Goal: Information Seeking & Learning: Learn about a topic

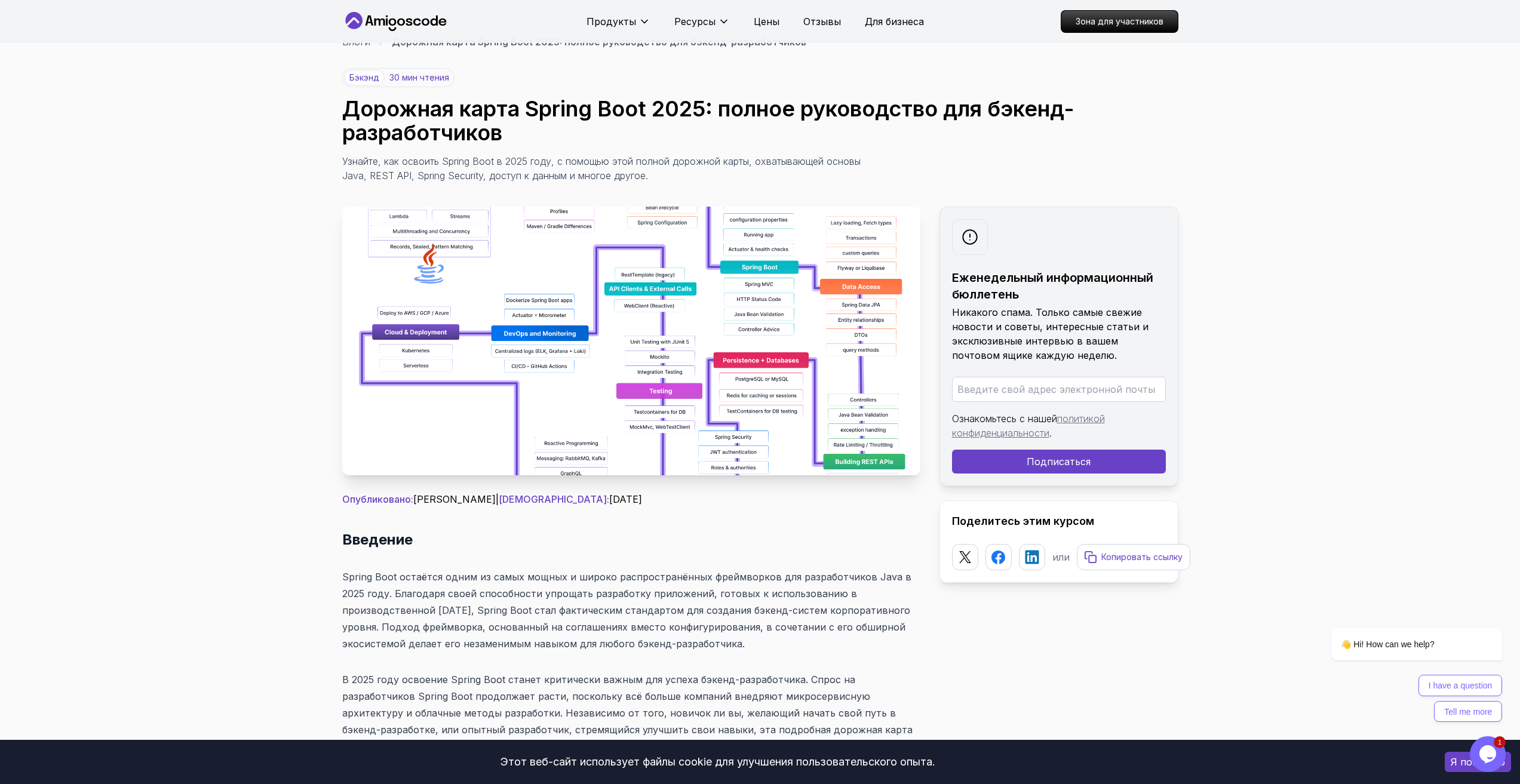
scroll to position [97, 0]
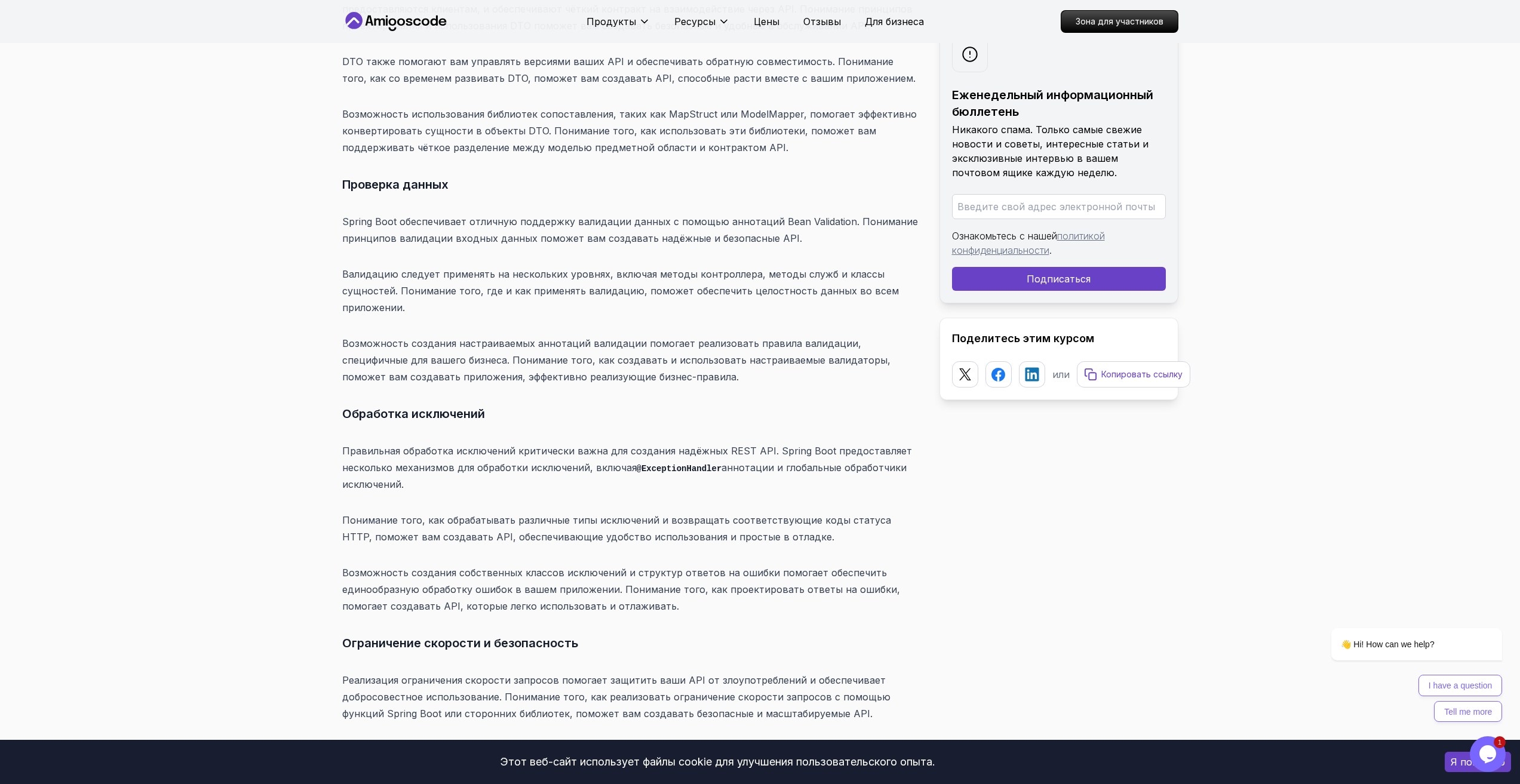
scroll to position [8597, 0]
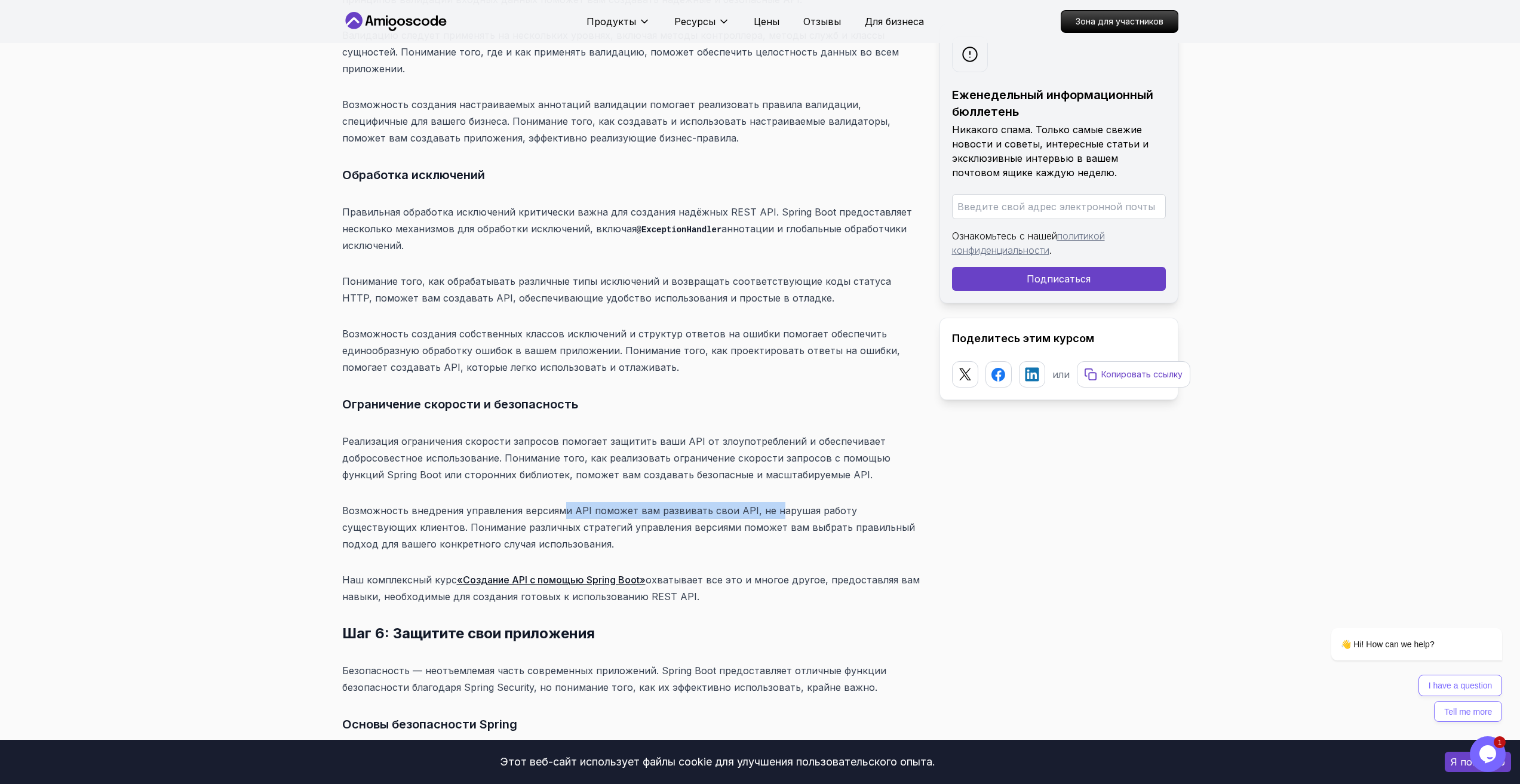
drag, startPoint x: 557, startPoint y: 380, endPoint x: 766, endPoint y: 384, distance: 209.0
click at [766, 502] on p "Возможность внедрения управления версиями API поможет вам развивать свои API, н…" at bounding box center [631, 527] width 578 height 50
click at [796, 502] on p "Возможность внедрения управления версиями API поможет вам развивать свои API, н…" at bounding box center [631, 527] width 578 height 50
drag, startPoint x: 466, startPoint y: 375, endPoint x: 582, endPoint y: 379, distance: 116.1
click at [582, 505] on font "Возможность внедрения управления версиями API поможет вам развивать свои API, н…" at bounding box center [628, 527] width 573 height 46
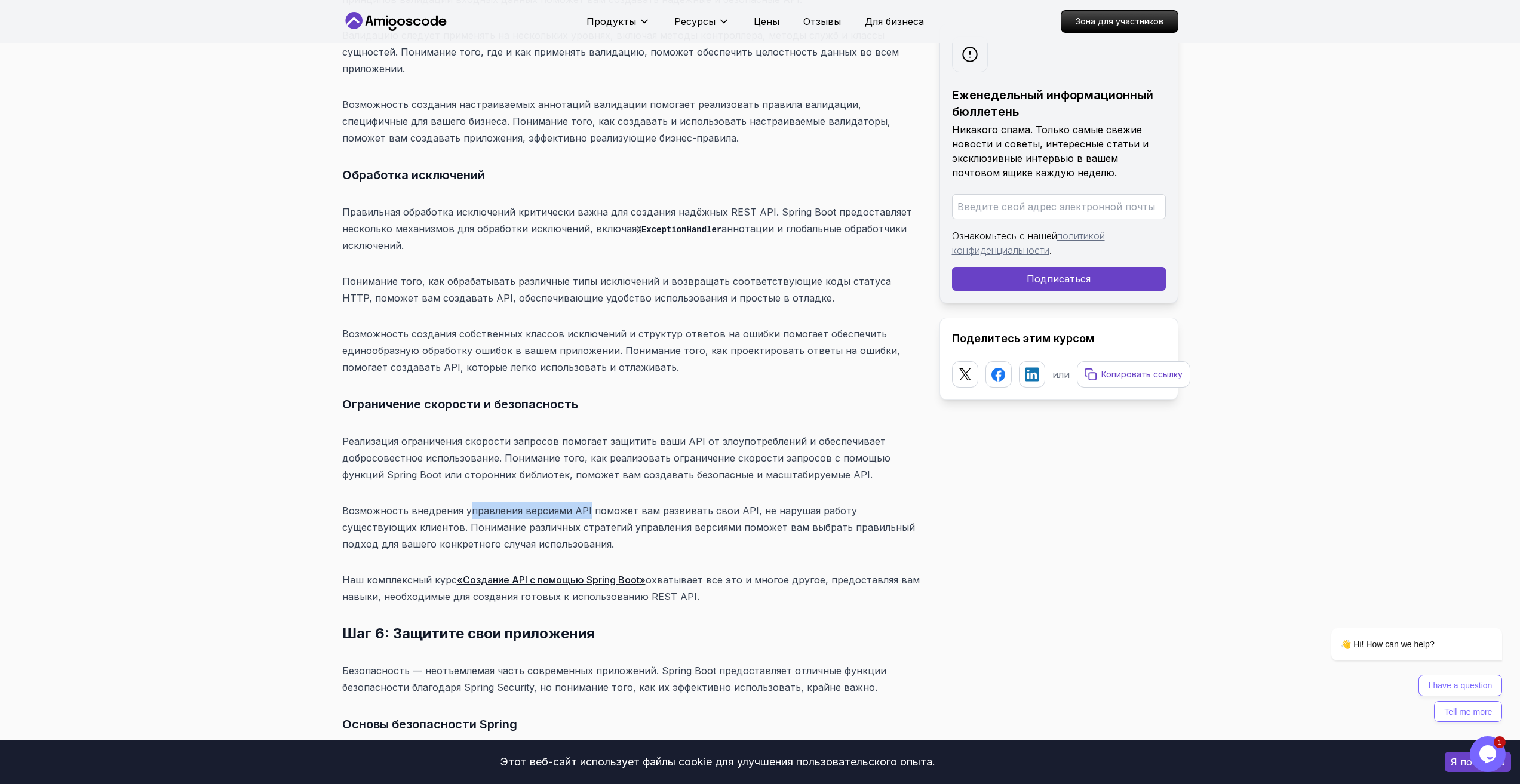
click at [583, 505] on font "Возможность внедрения управления версиями API поможет вам развивать свои API, н…" at bounding box center [628, 527] width 573 height 46
drag, startPoint x: 583, startPoint y: 376, endPoint x: 462, endPoint y: 375, distance: 121.0
click at [462, 505] on font "Возможность внедрения управления версиями API поможет вам развивать свои API, н…" at bounding box center [628, 527] width 573 height 46
copy font "управления версиями API"
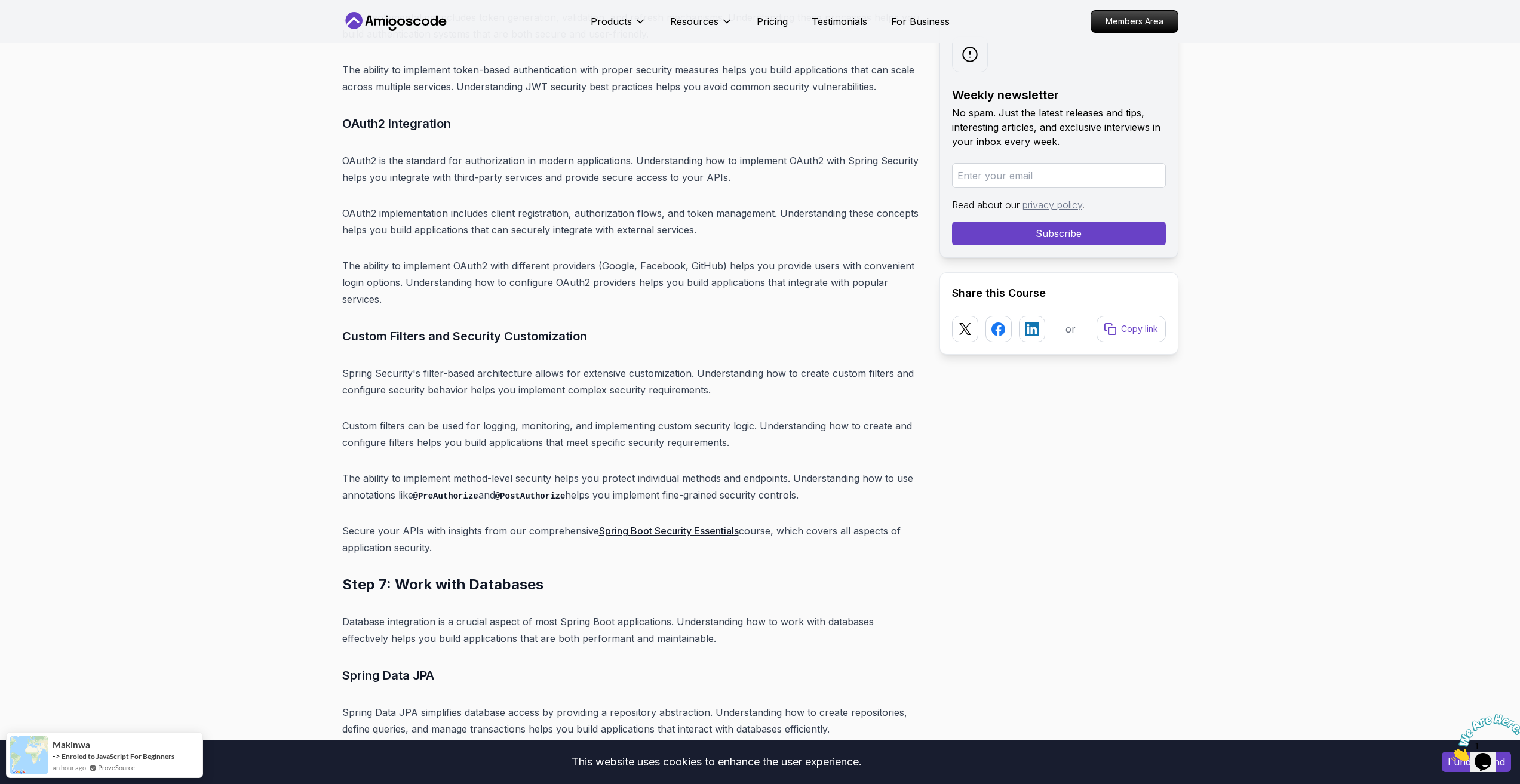
scroll to position [9298, 0]
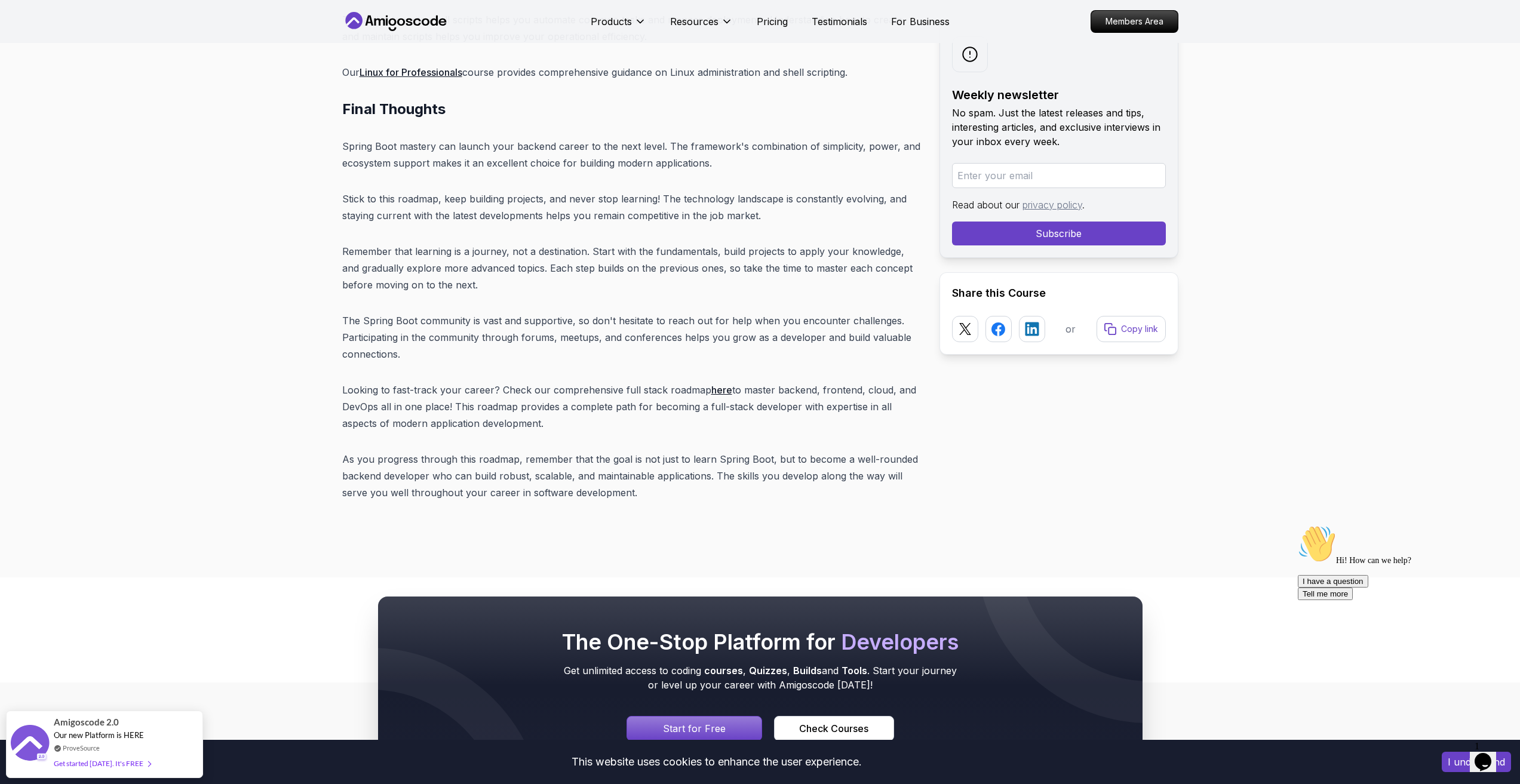
scroll to position [15149, 0]
